Goal: Task Accomplishment & Management: Use online tool/utility

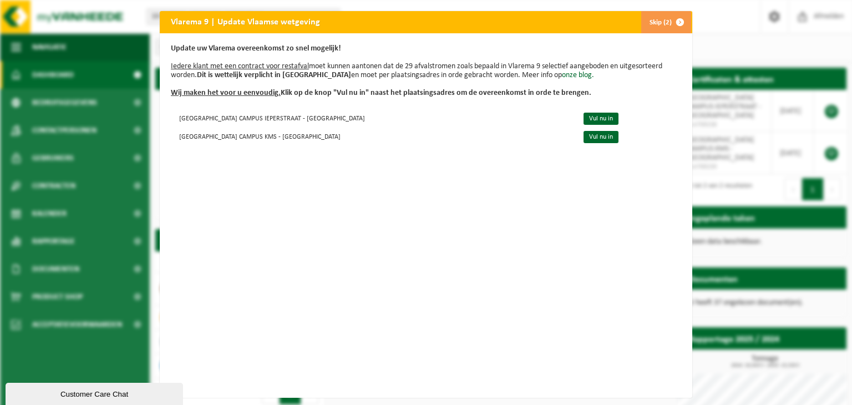
click at [675, 20] on span "button" at bounding box center [680, 22] width 22 height 22
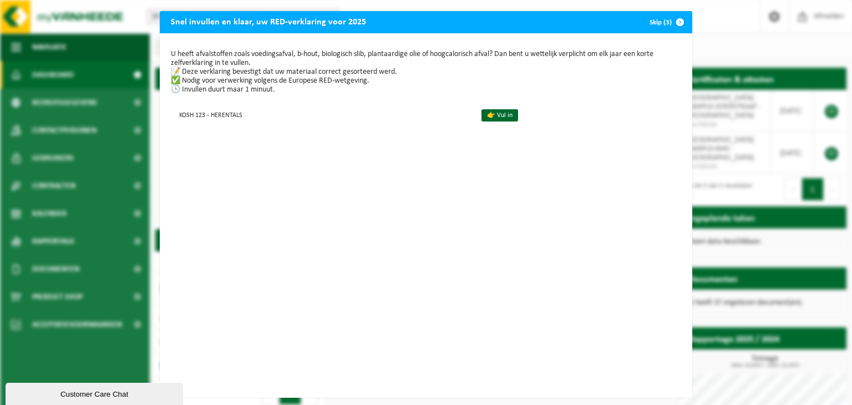
click at [674, 24] on span "button" at bounding box center [680, 22] width 22 height 22
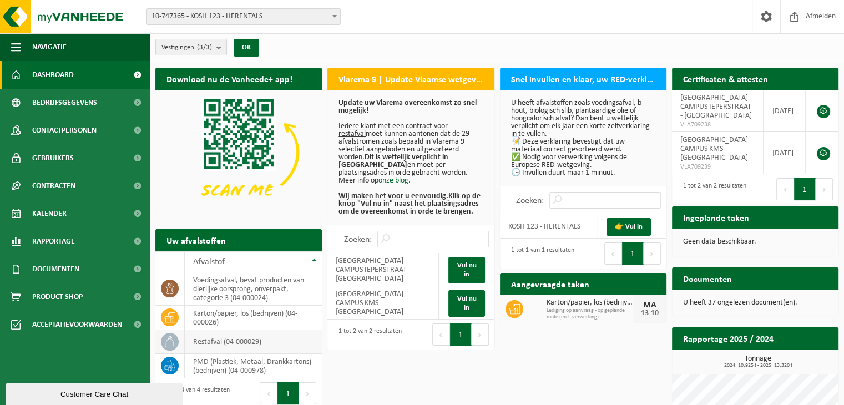
click at [224, 344] on td "restafval (04-000029)" at bounding box center [253, 342] width 137 height 24
click at [170, 338] on icon at bounding box center [169, 341] width 11 height 11
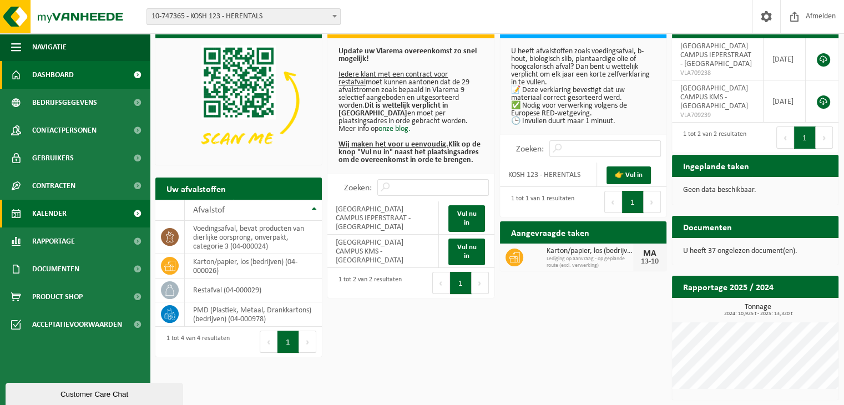
click at [60, 220] on span "Kalender" at bounding box center [49, 214] width 34 height 28
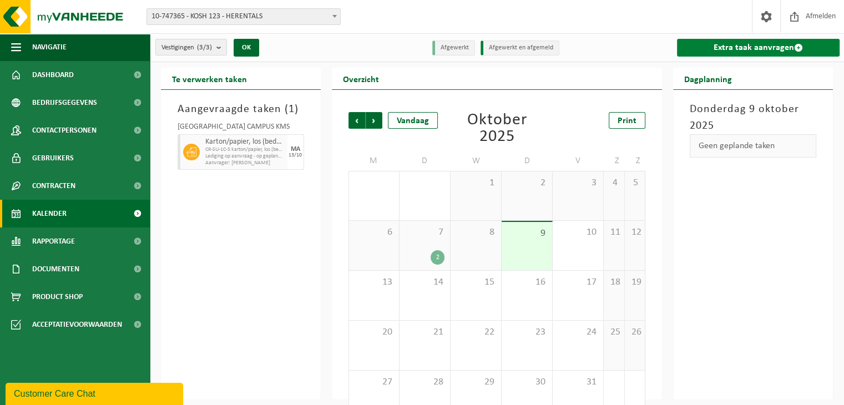
click at [735, 49] on link "Extra taak aanvragen" at bounding box center [758, 48] width 163 height 18
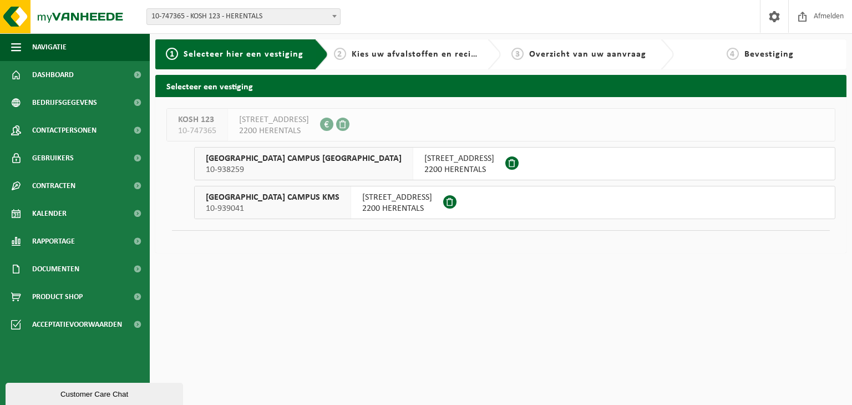
click at [362, 204] on span "2200 HERENTALS" at bounding box center [397, 208] width 70 height 11
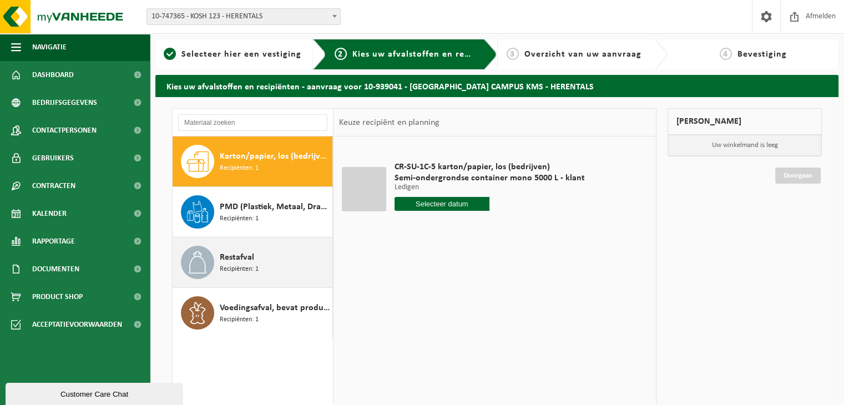
click at [233, 256] on span "Restafval" at bounding box center [237, 257] width 34 height 13
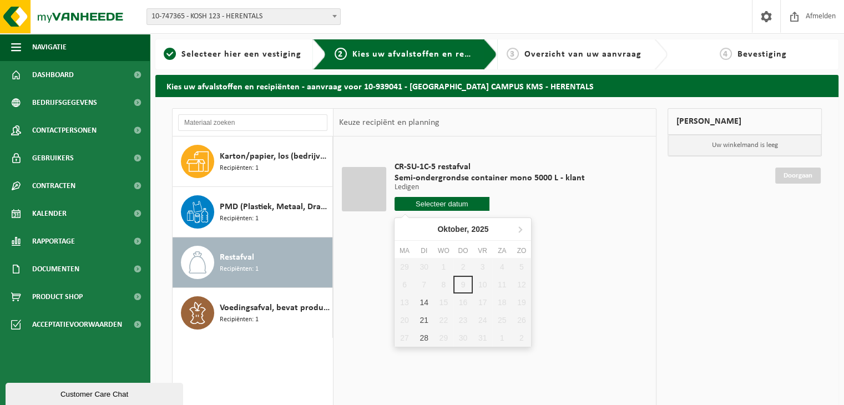
click at [439, 204] on input "text" at bounding box center [442, 204] width 95 height 14
click at [422, 301] on div "14" at bounding box center [424, 303] width 19 height 18
type input "Van 2025-10-14"
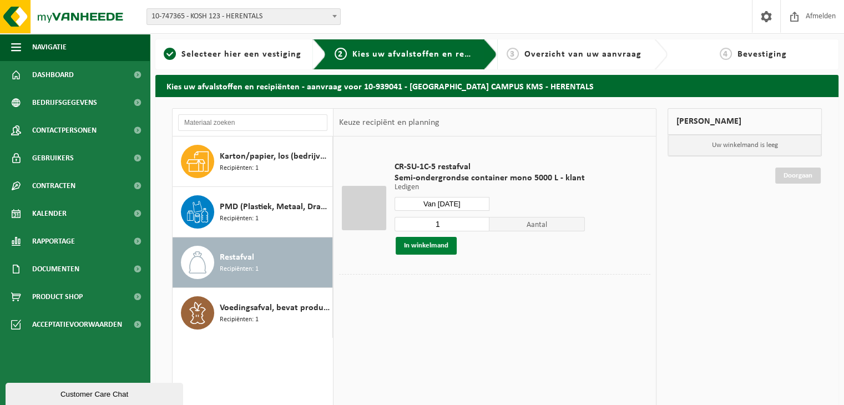
click at [429, 245] on button "In winkelmand" at bounding box center [426, 246] width 61 height 18
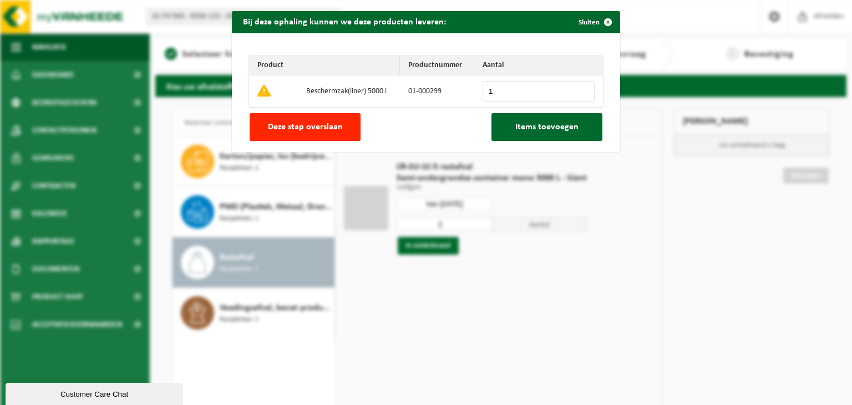
type input "1"
click at [580, 89] on input "1" at bounding box center [539, 91] width 112 height 21
click at [530, 127] on span "Items toevoegen" at bounding box center [546, 127] width 63 height 9
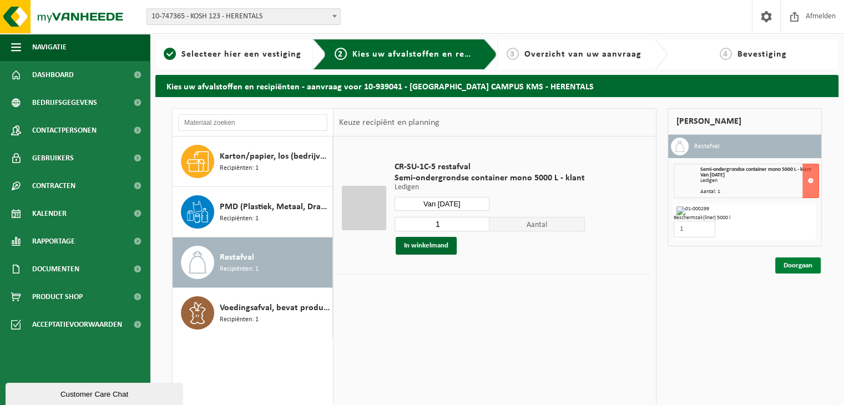
click at [799, 262] on link "Doorgaan" at bounding box center [798, 265] width 46 height 16
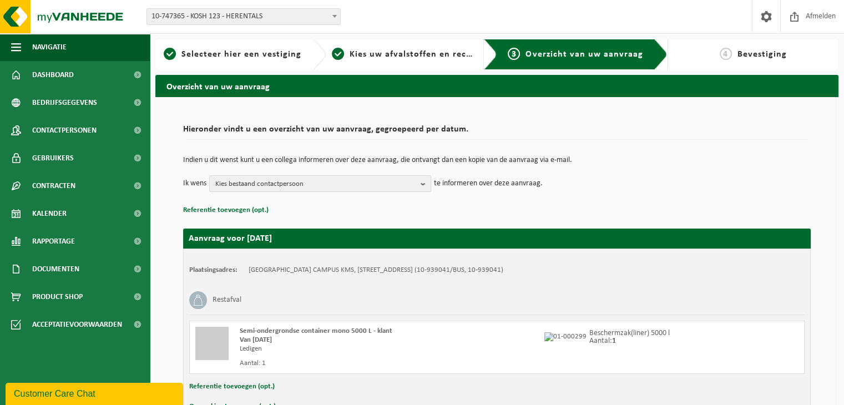
scroll to position [70, 0]
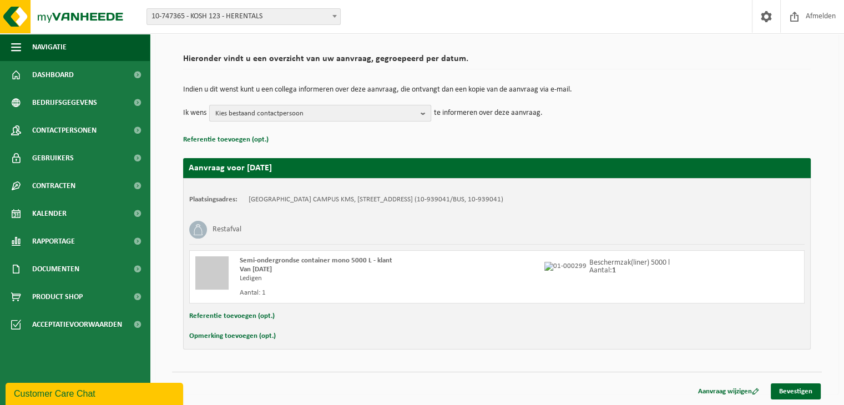
click at [426, 110] on b "button" at bounding box center [426, 113] width 10 height 16
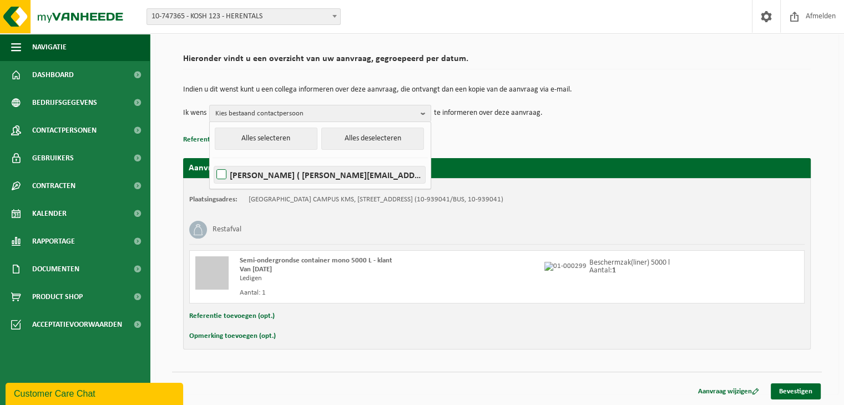
click at [222, 170] on label "Sara Leemans ( sara.leemans@kosh.be )" at bounding box center [319, 174] width 211 height 17
click at [213, 161] on input "Sara Leemans ( sara.leemans@kosh.be )" at bounding box center [212, 160] width 1 height 1
checkbox input "true"
click at [784, 391] on link "Bevestigen" at bounding box center [796, 391] width 50 height 16
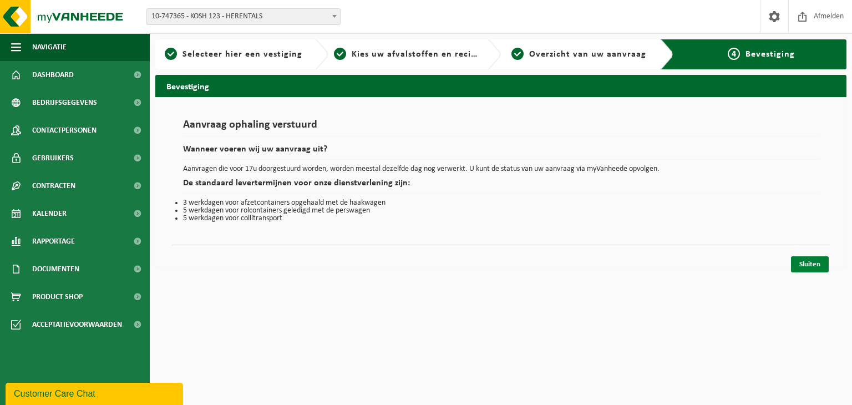
click at [808, 262] on link "Sluiten" at bounding box center [810, 264] width 38 height 16
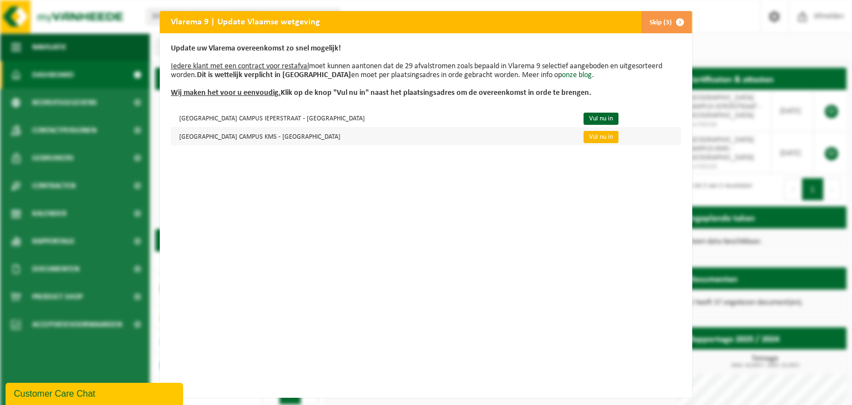
click at [584, 135] on link "Vul nu in" at bounding box center [601, 137] width 35 height 12
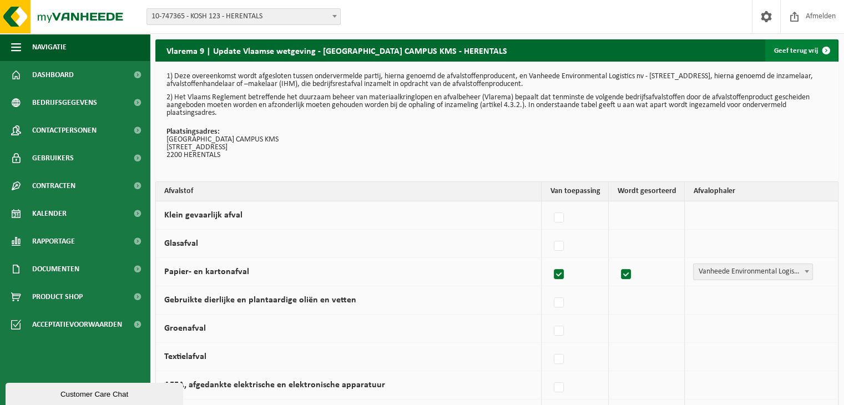
click at [795, 50] on link "Geef terug vrij" at bounding box center [801, 50] width 72 height 22
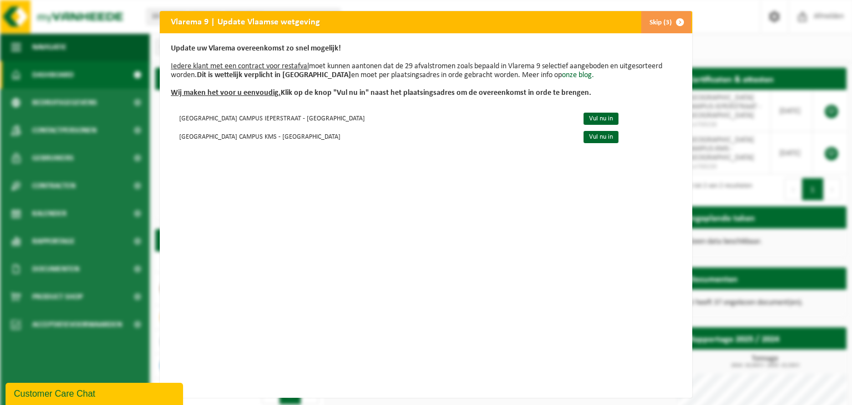
click at [680, 25] on span "button" at bounding box center [680, 22] width 22 height 22
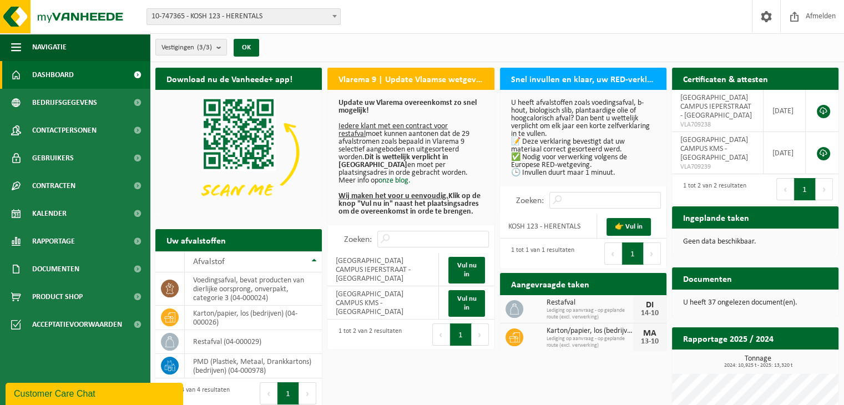
scroll to position [28, 0]
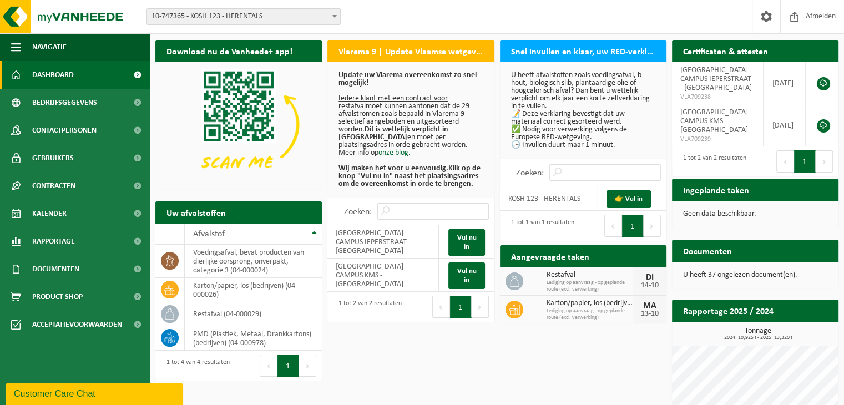
click at [575, 313] on span "Lediging op aanvraag - op geplande route (excl. verwerking)" at bounding box center [590, 314] width 87 height 13
click at [645, 310] on div "13-10" at bounding box center [650, 314] width 22 height 8
click at [515, 307] on icon at bounding box center [514, 309] width 11 height 11
click at [560, 308] on span "Lediging op aanvraag - op geplande route (excl. verwerking)" at bounding box center [590, 314] width 87 height 13
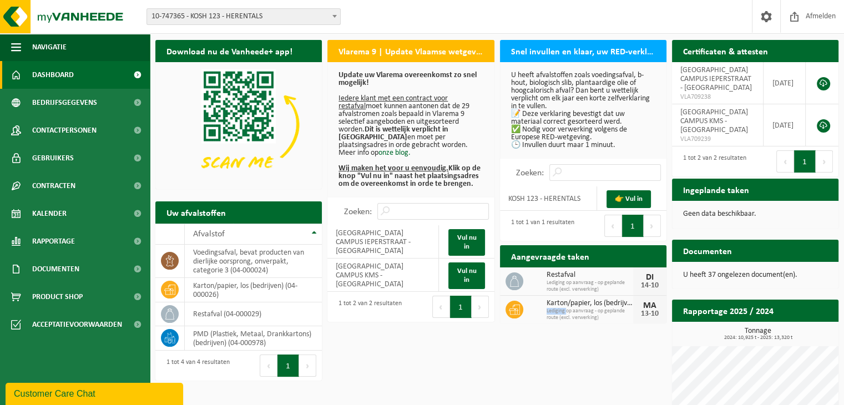
click at [560, 308] on span "Lediging op aanvraag - op geplande route (excl. verwerking)" at bounding box center [590, 314] width 87 height 13
click at [557, 254] on h2 "Aangevraagde taken" at bounding box center [550, 256] width 100 height 22
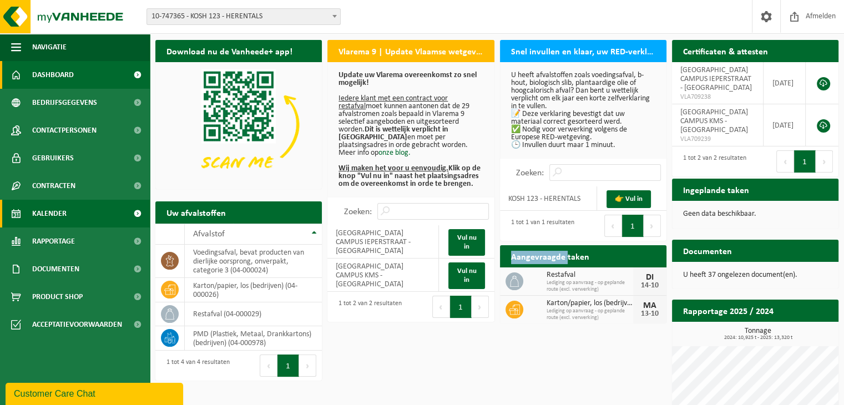
click at [48, 210] on span "Kalender" at bounding box center [49, 214] width 34 height 28
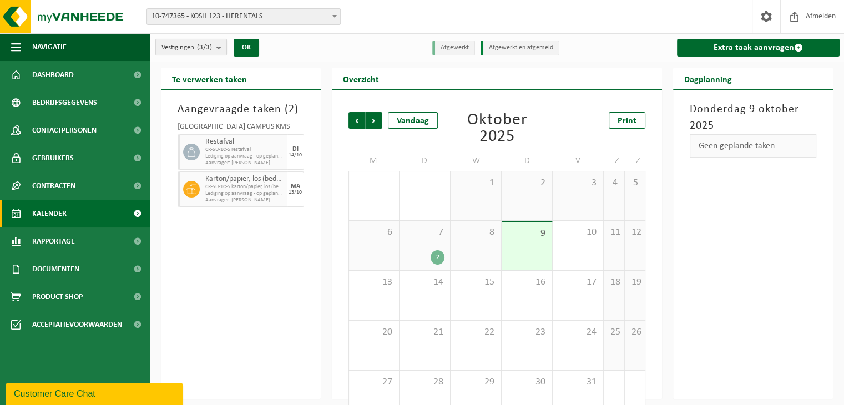
click at [223, 46] on b "submit" at bounding box center [221, 47] width 10 height 16
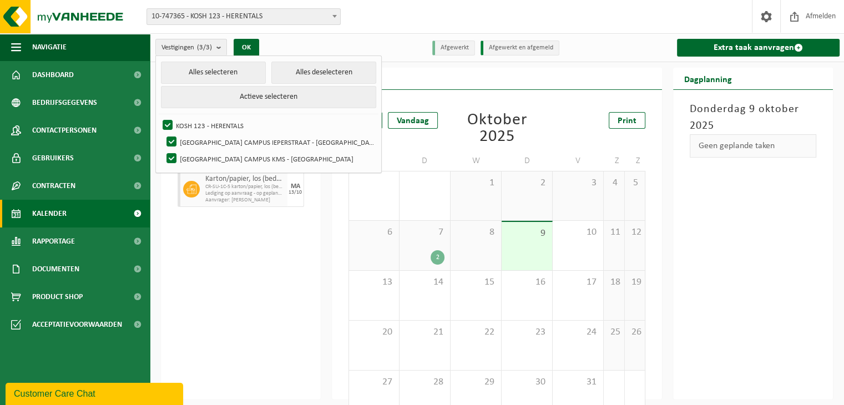
click at [387, 19] on div "Vestiging: 10-747365 - KOSH 123 - HERENTALS 10-938259 - KOSH CAMPUS IEPERSTRAAT…" at bounding box center [422, 17] width 844 height 34
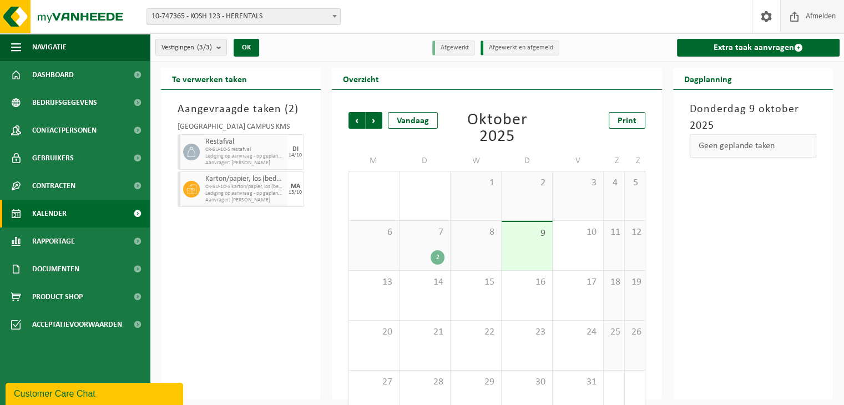
click at [808, 12] on span "Afmelden" at bounding box center [821, 16] width 36 height 33
